Goal: Task Accomplishment & Management: Manage account settings

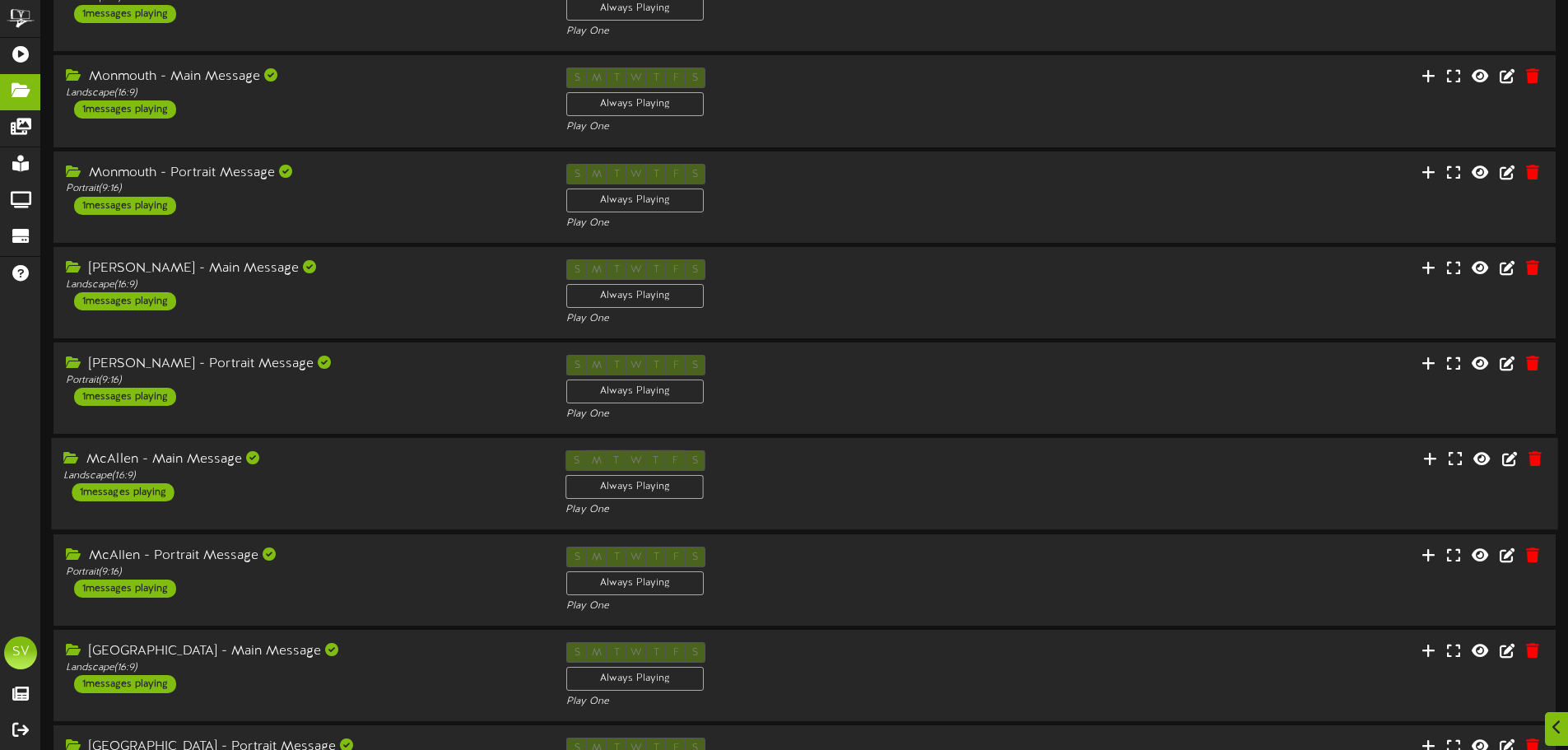
scroll to position [344, 0]
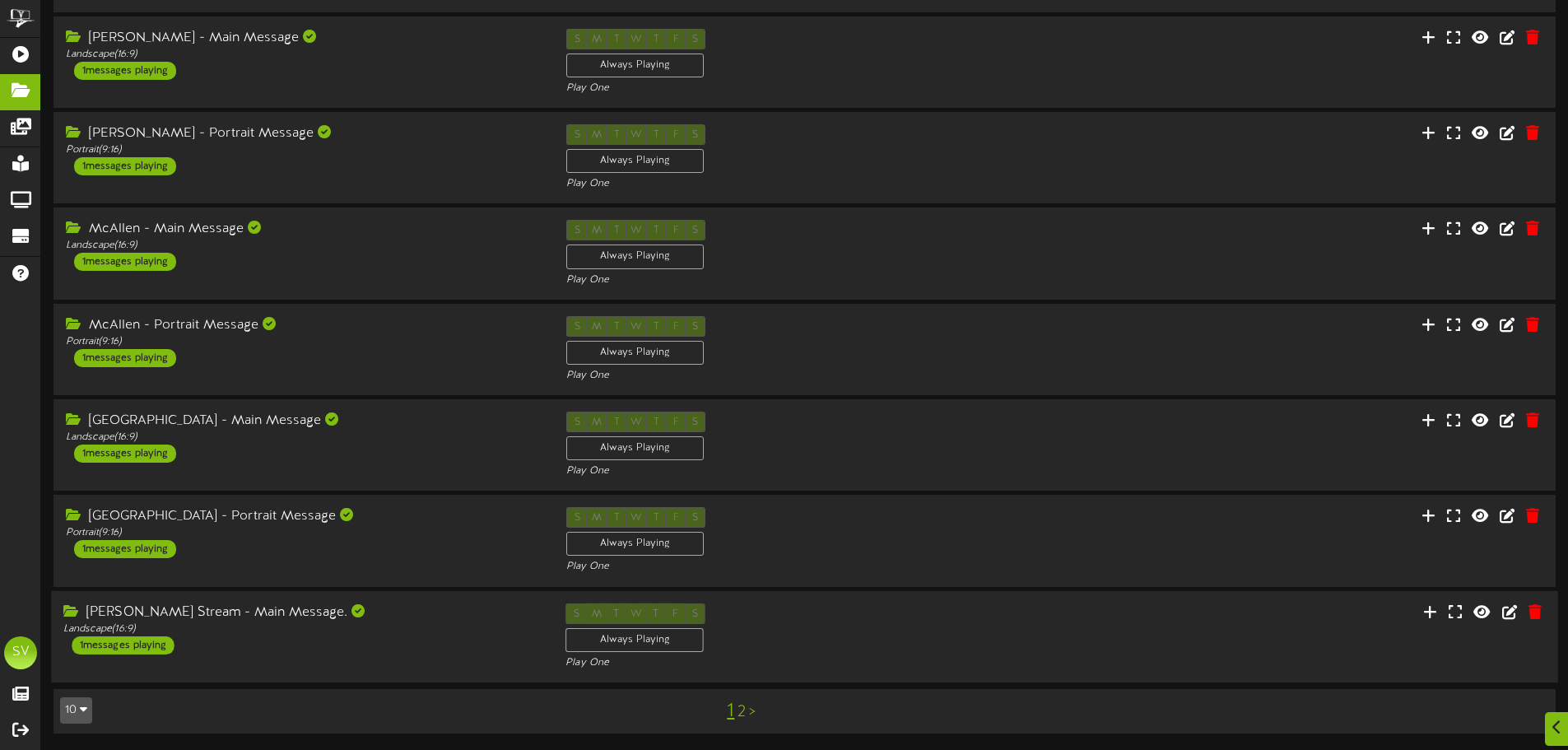
click at [1064, 648] on div "Carol Stream - Main Message. Landscape ( 16:9 ) 1 messages playing S M T W T F …" at bounding box center [805, 636] width 1507 height 67
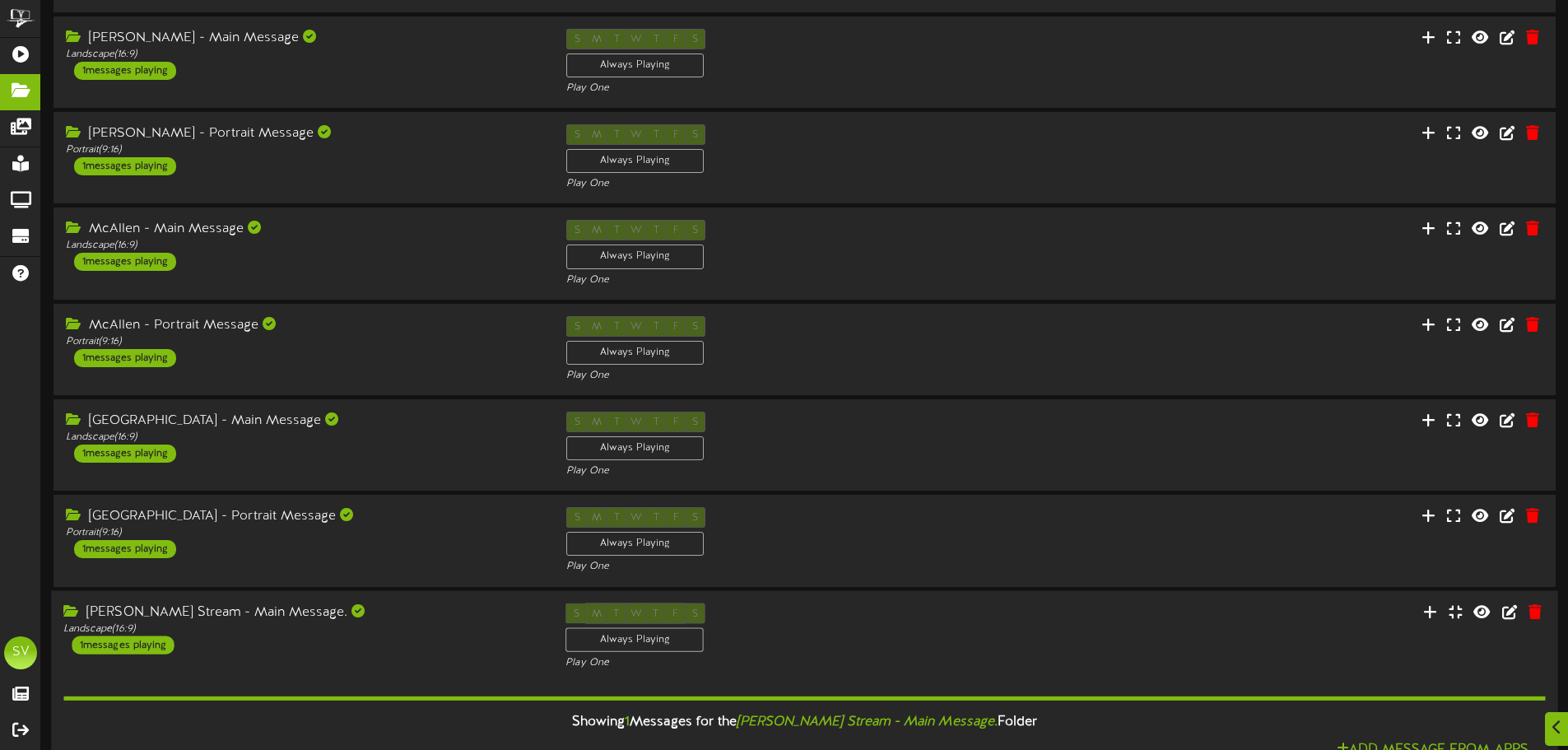
scroll to position [554, 0]
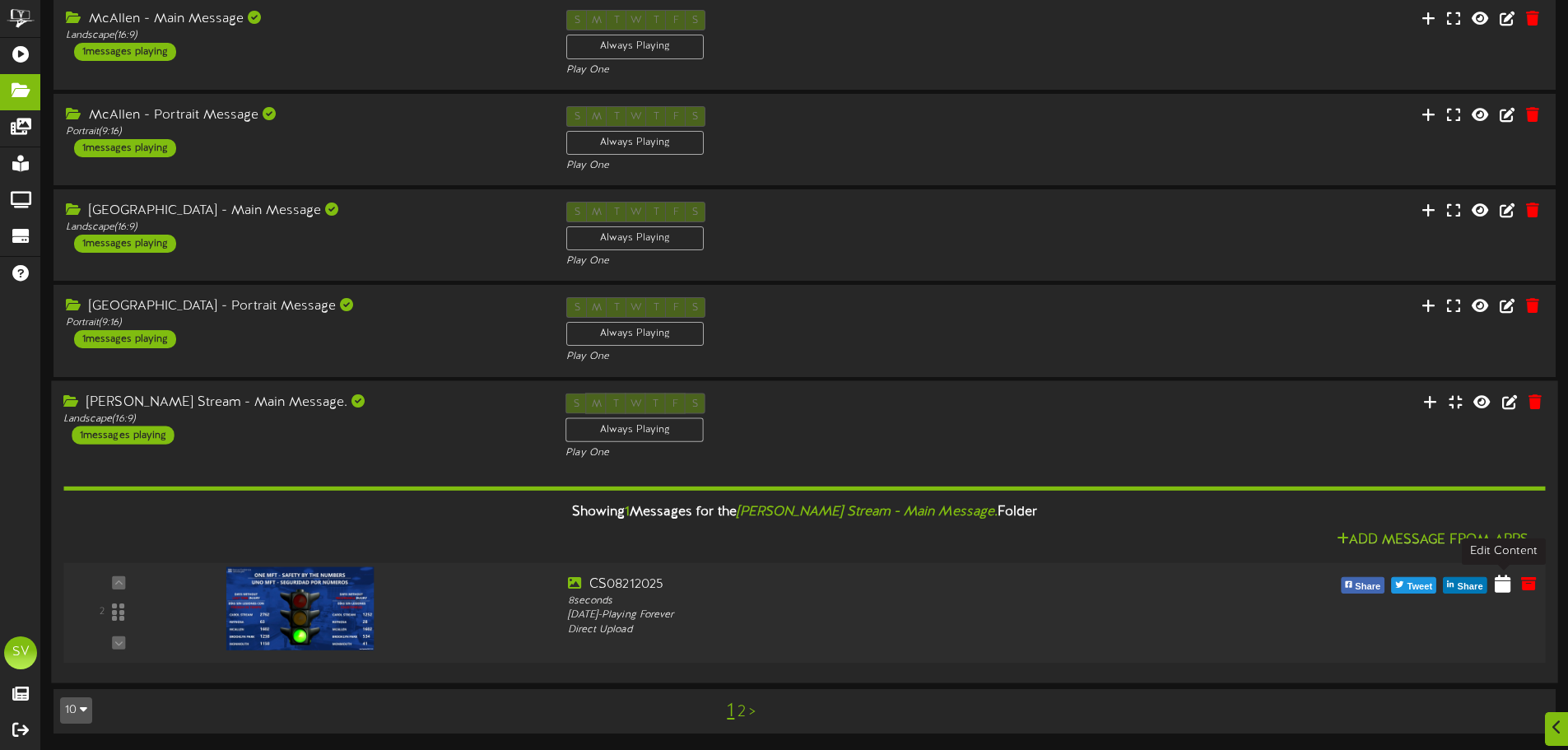
click at [1507, 590] on icon at bounding box center [1503, 583] width 16 height 18
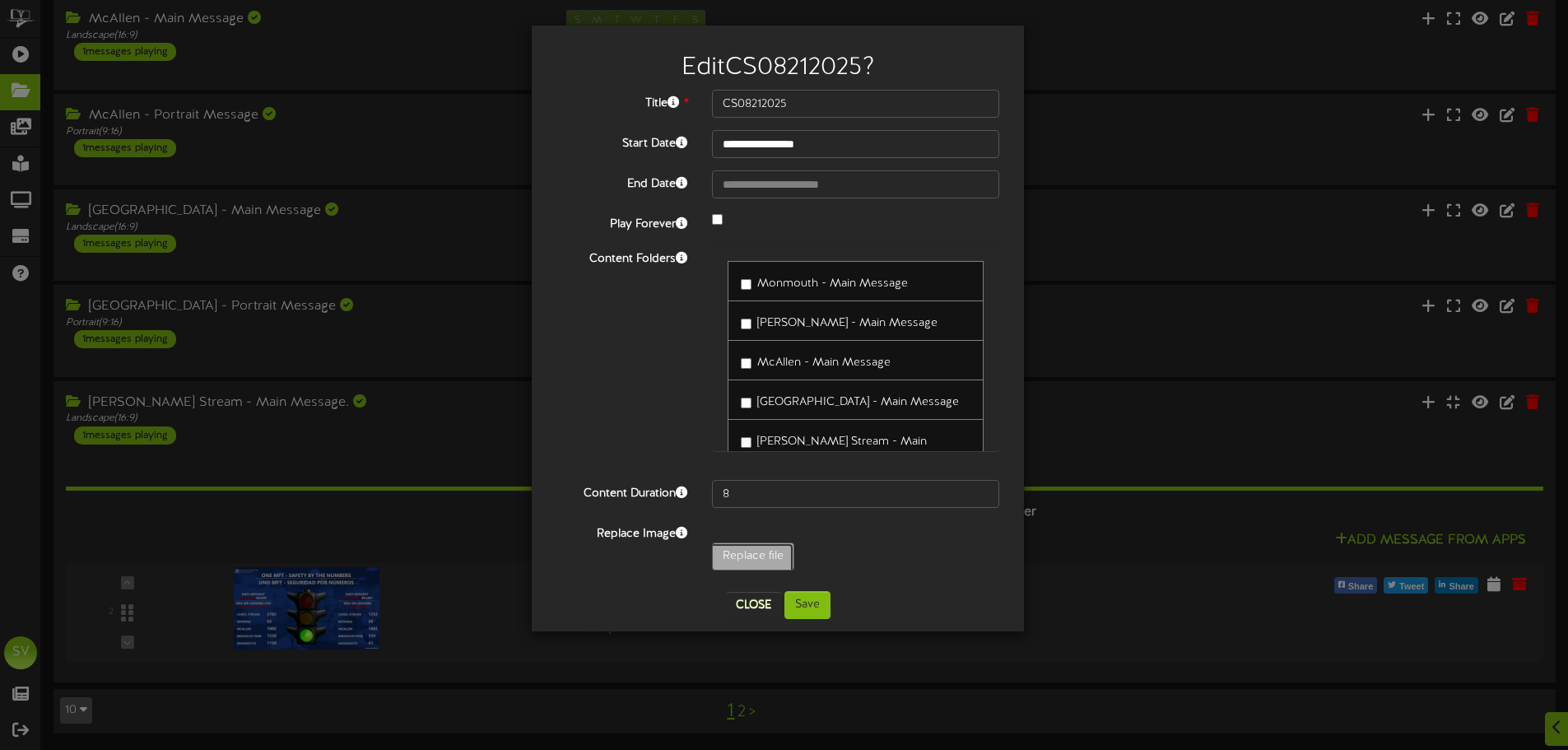
type input "**********"
type input "CS08222025"
click at [813, 609] on button "Save" at bounding box center [808, 605] width 47 height 28
